Goal: Task Accomplishment & Management: Manage account settings

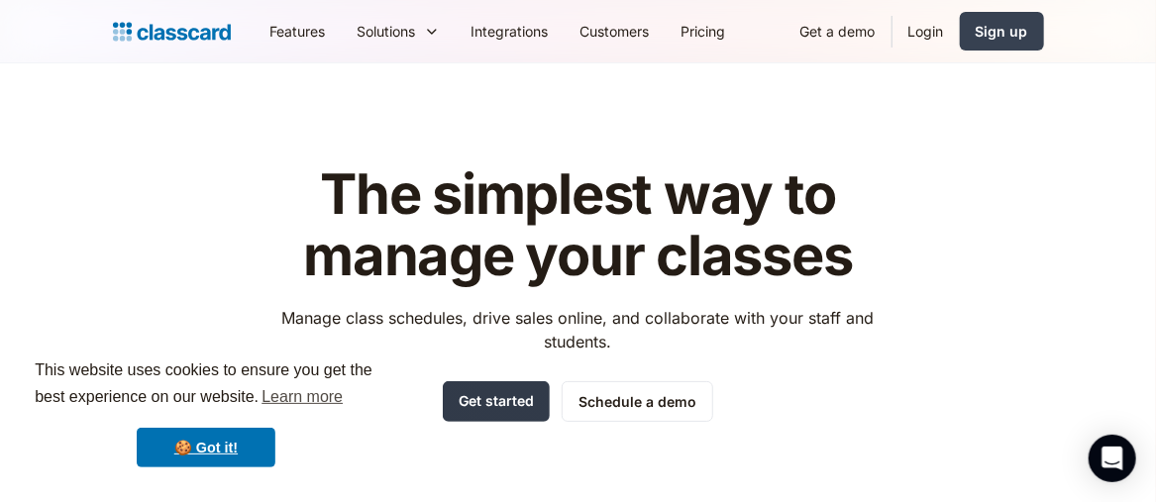
click at [519, 387] on link "Get started" at bounding box center [496, 401] width 107 height 41
click at [930, 32] on link "Login" at bounding box center [926, 31] width 67 height 45
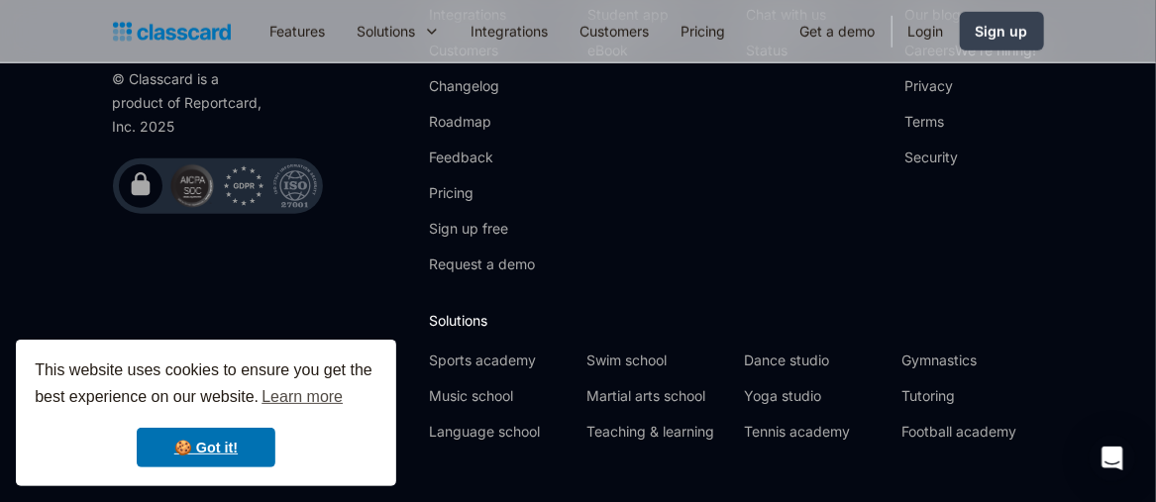
scroll to position [780, 0]
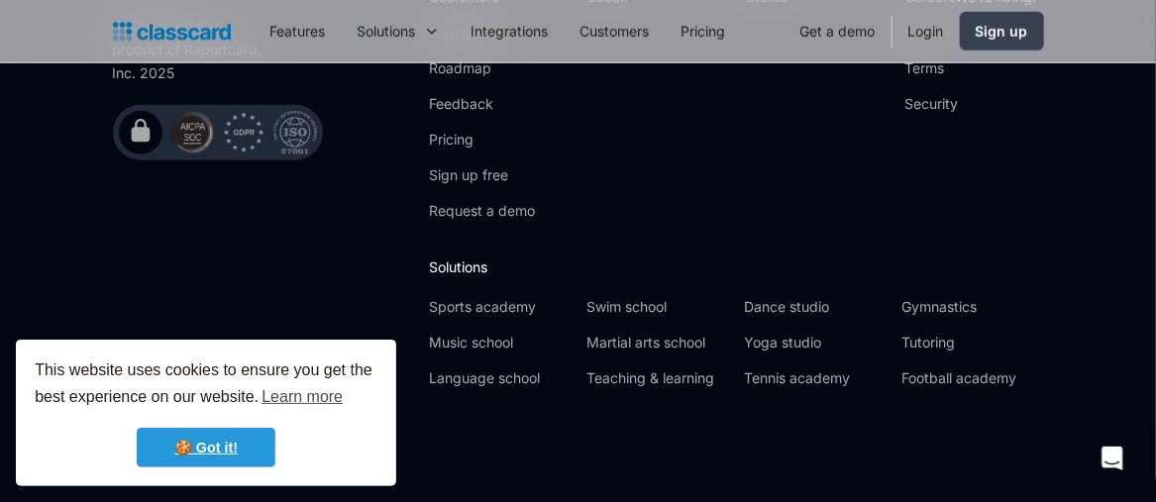
click at [197, 441] on link "🍪 Got it!" at bounding box center [206, 448] width 139 height 40
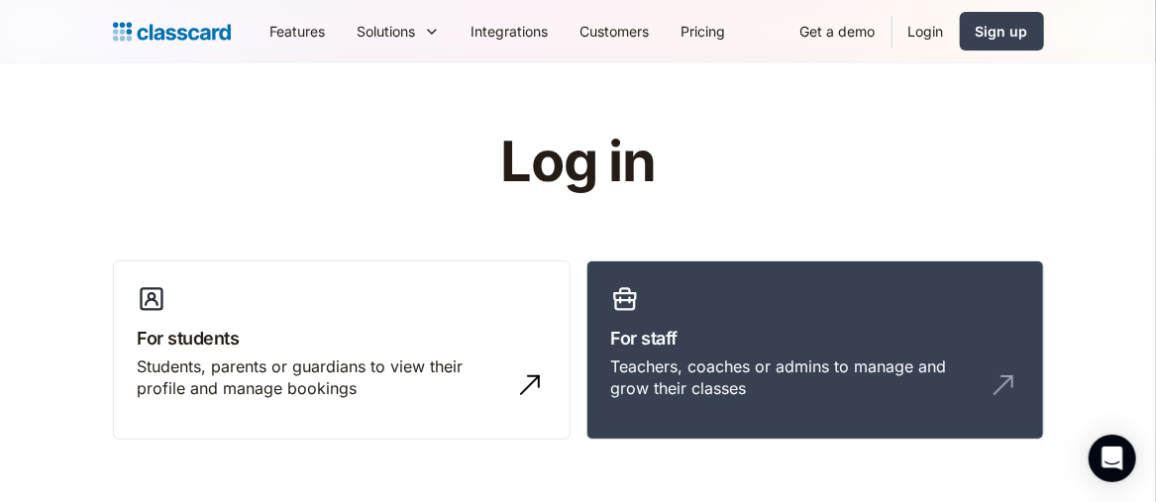
scroll to position [0, 0]
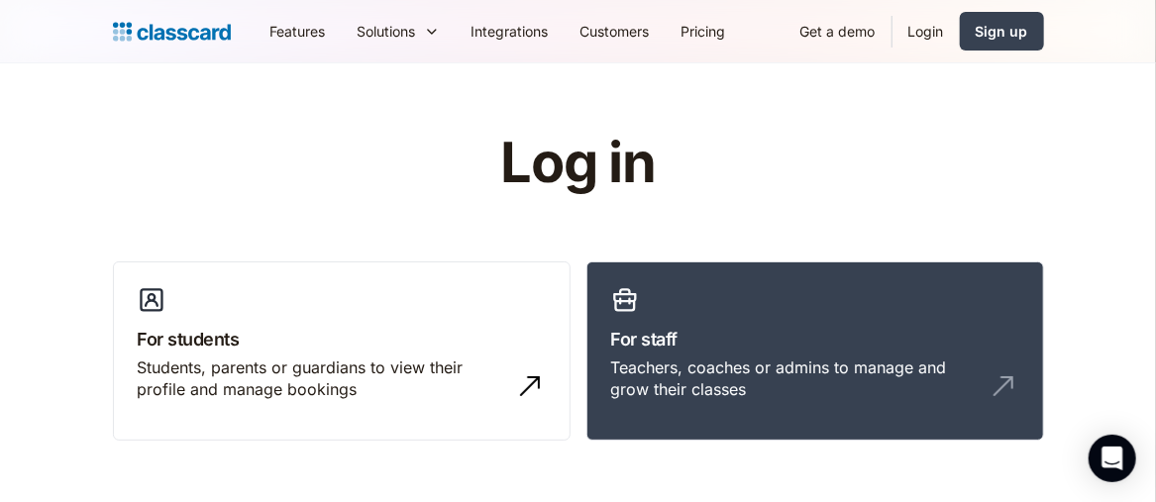
click at [635, 176] on h1 "Log in" at bounding box center [578, 163] width 629 height 61
click at [755, 377] on div "Teachers, coaches or admins to manage and grow their classes" at bounding box center [795, 379] width 369 height 45
